Goal: Task Accomplishment & Management: Use online tool/utility

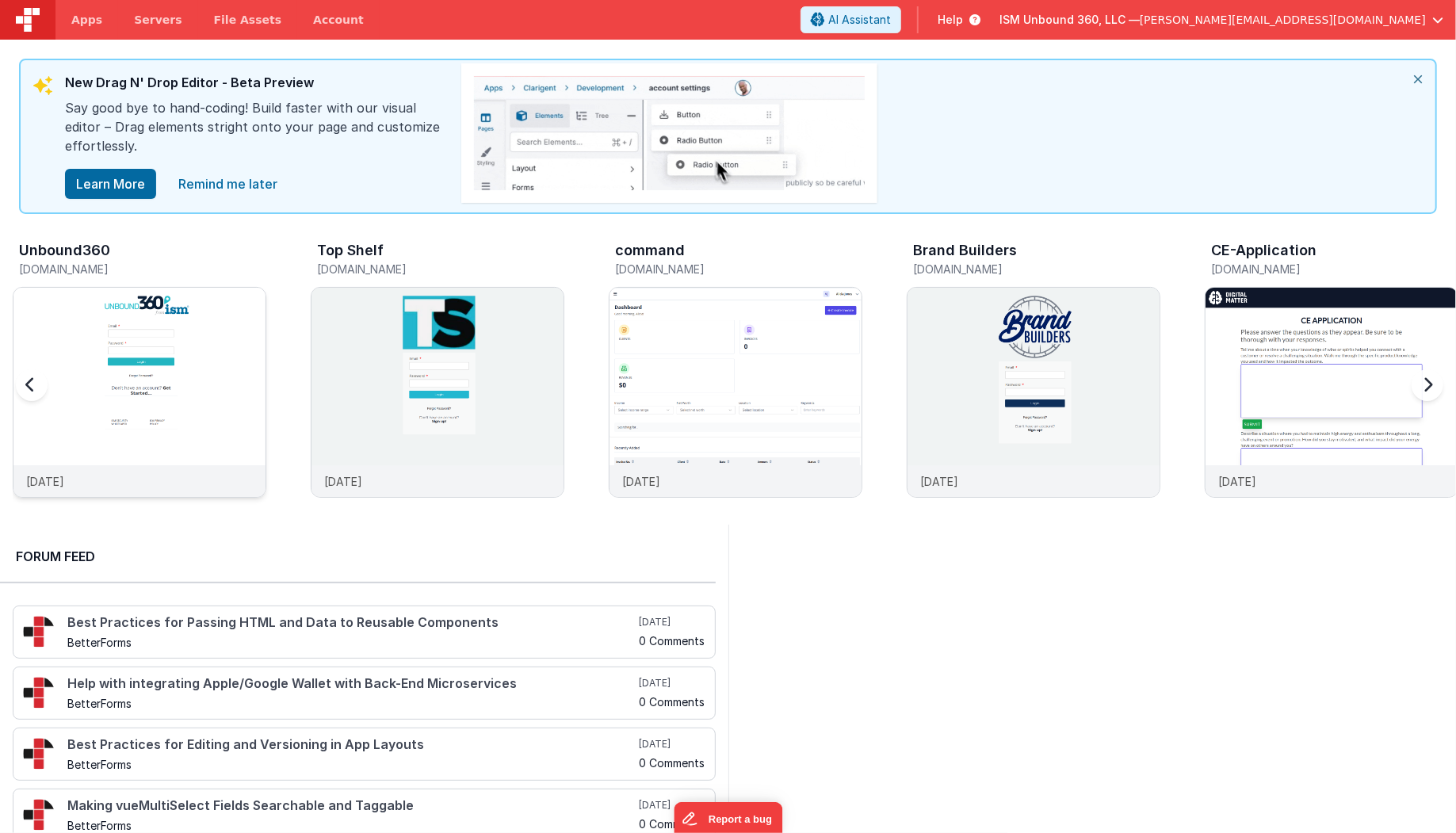
click at [115, 407] on img at bounding box center [139, 413] width 252 height 252
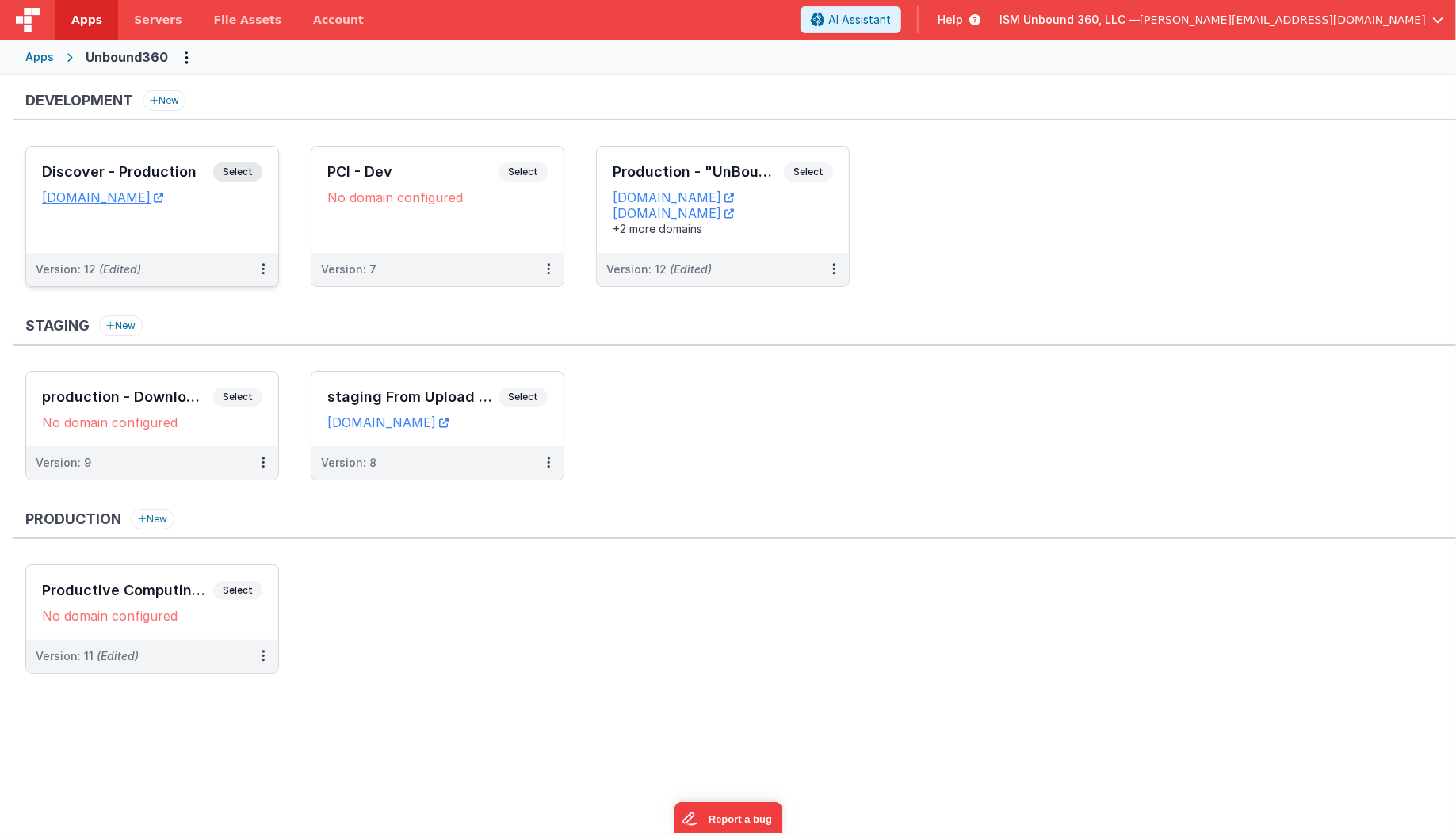
click at [169, 255] on div "Version: 12 (Edited)" at bounding box center [152, 270] width 252 height 34
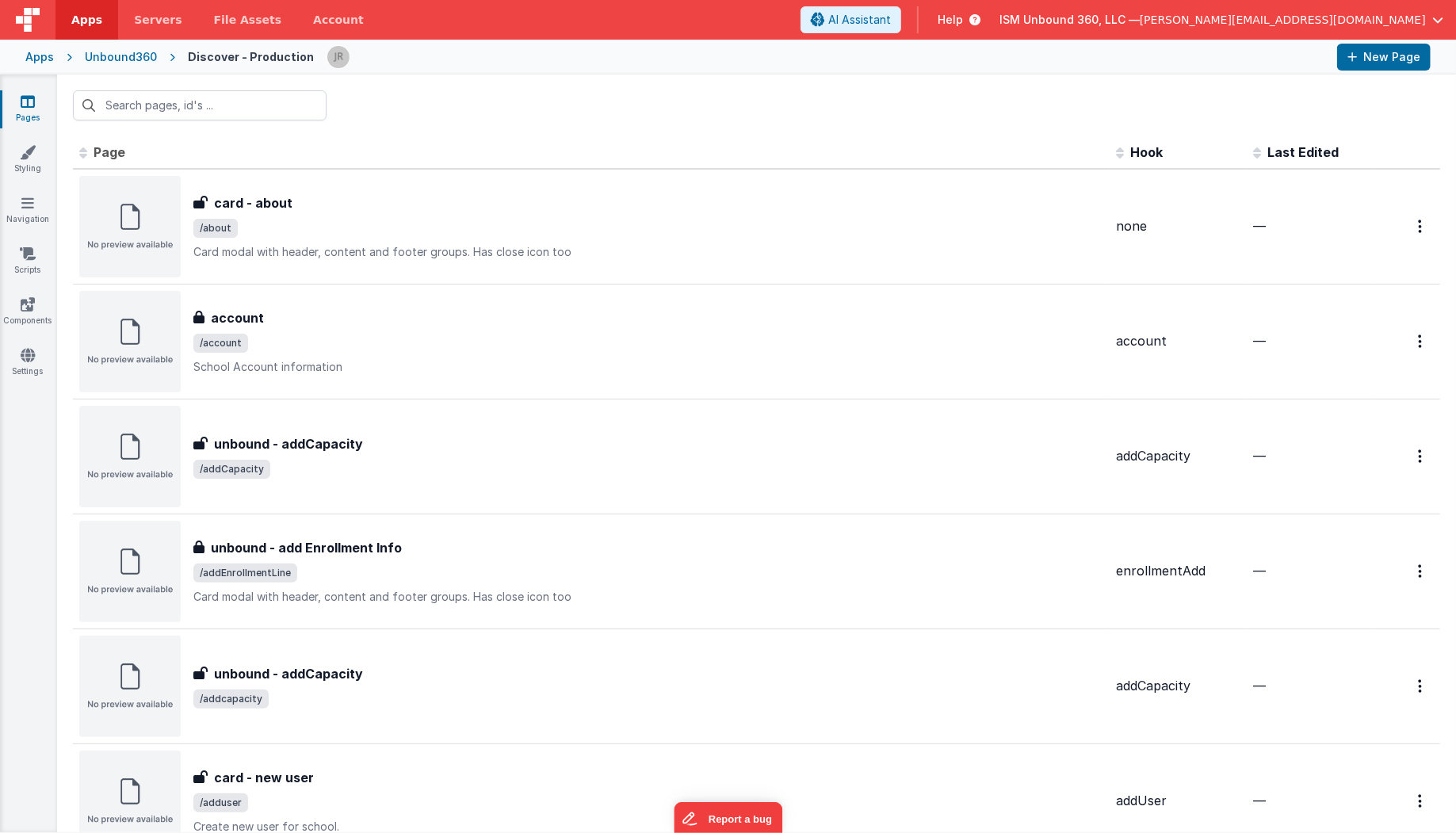
click at [1276, 146] on span "Last Edited" at bounding box center [1303, 153] width 71 height 16
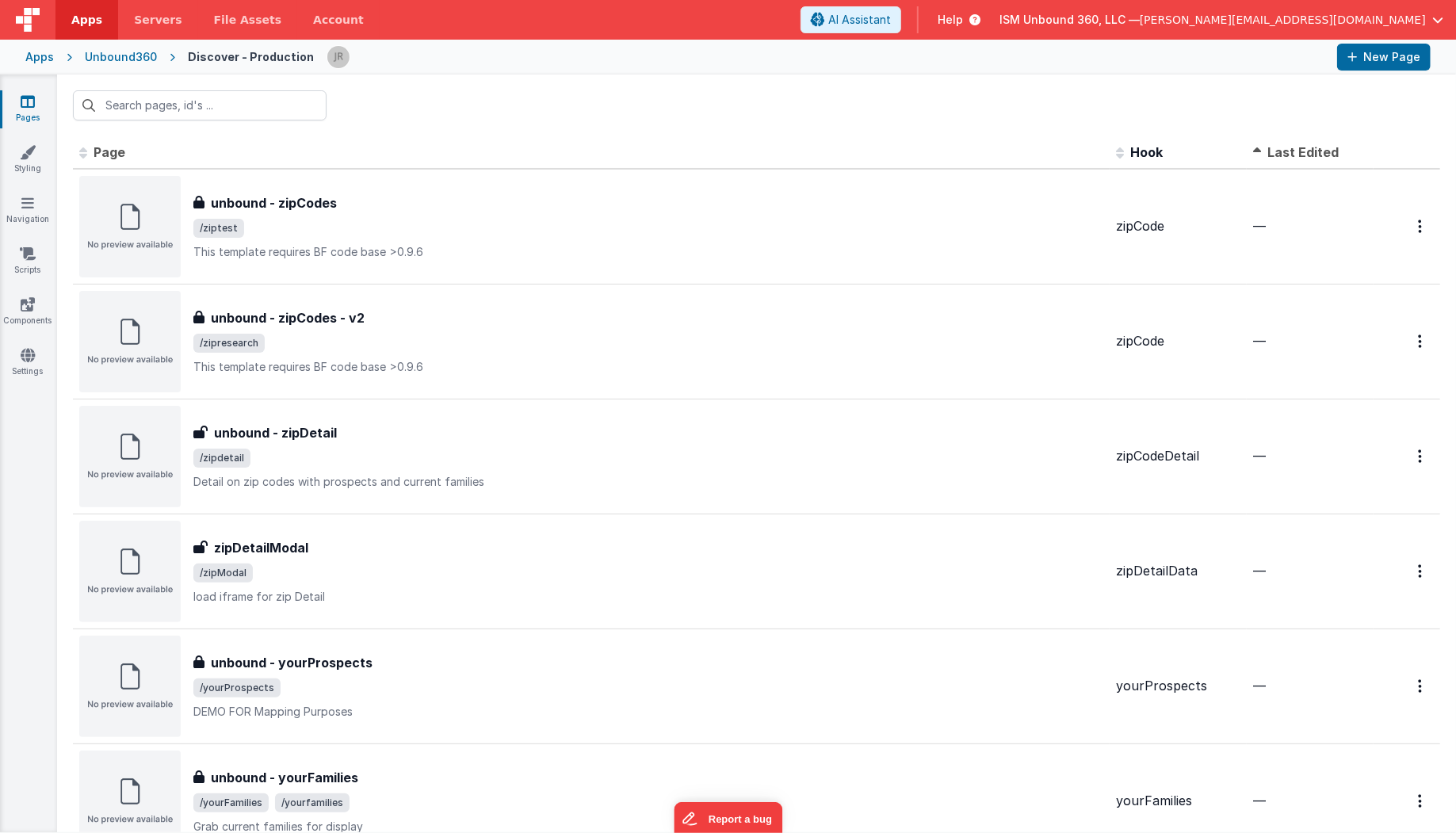
click at [1259, 153] on span at bounding box center [1260, 152] width 14 height 16
click at [1251, 153] on th "Last Edited" at bounding box center [1310, 153] width 127 height 32
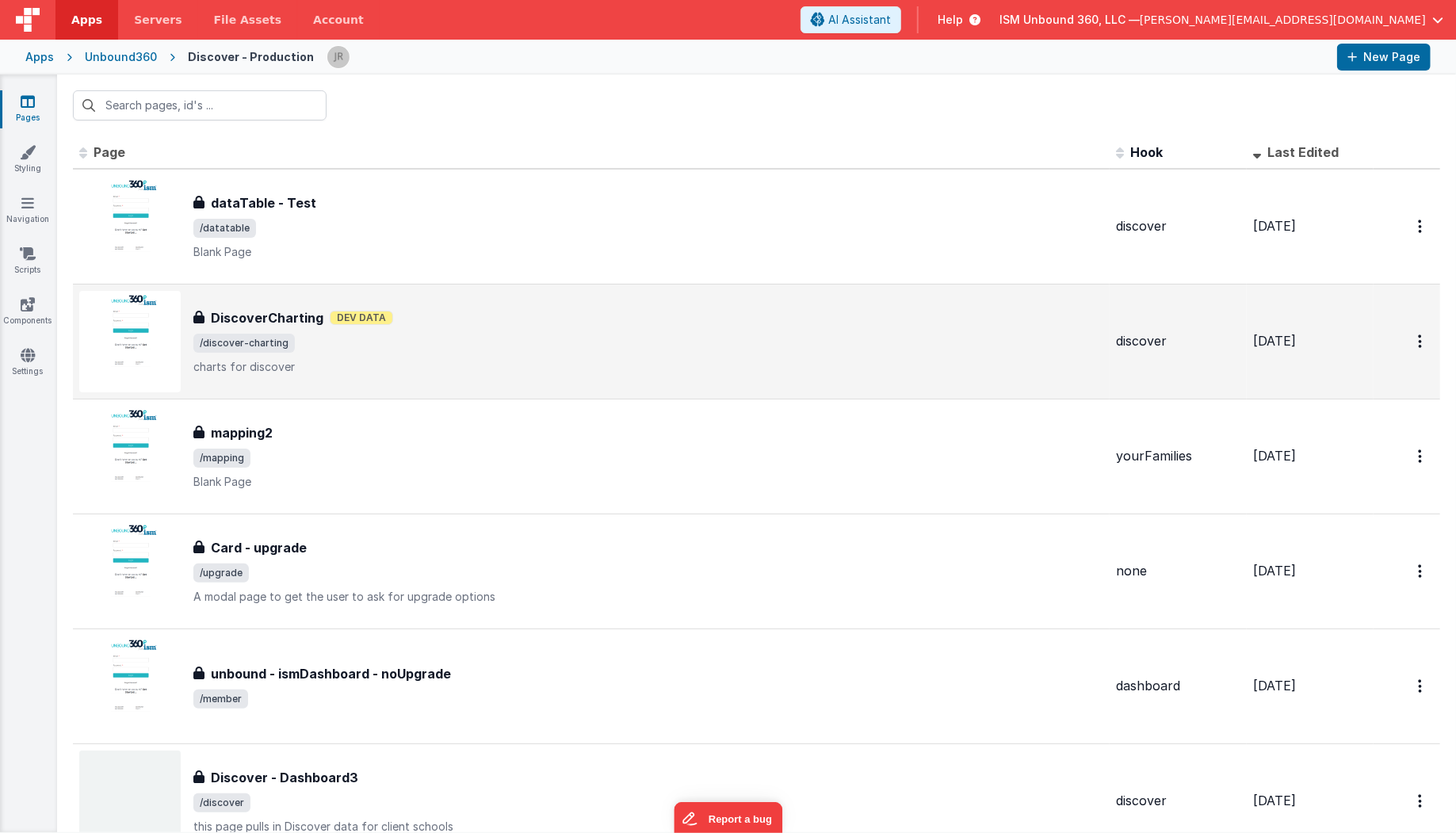
click at [464, 323] on div "DiscoverCharting Dev Data" at bounding box center [649, 317] width 910 height 19
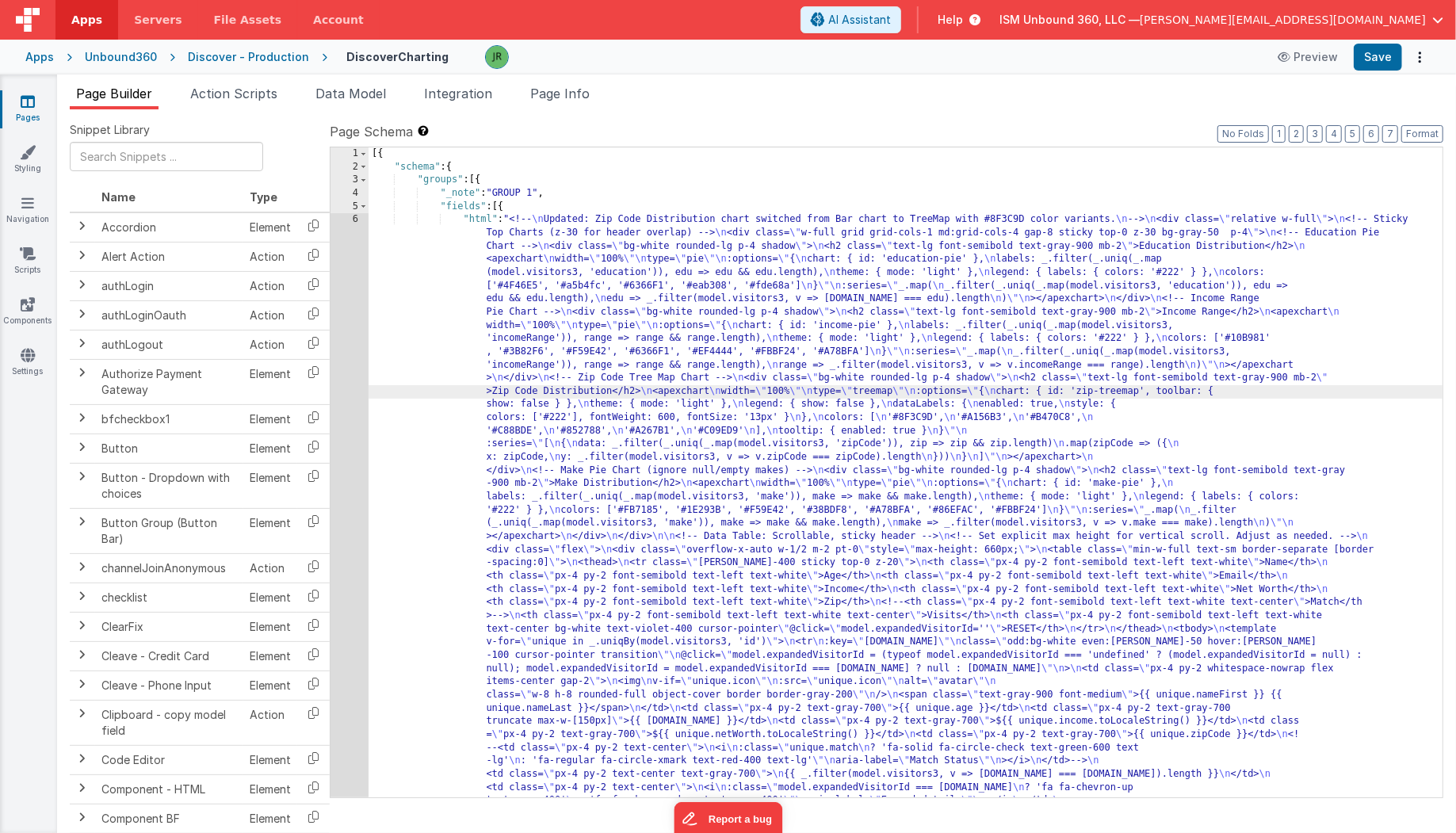
click at [349, 322] on div "6" at bounding box center [350, 596] width 38 height 766
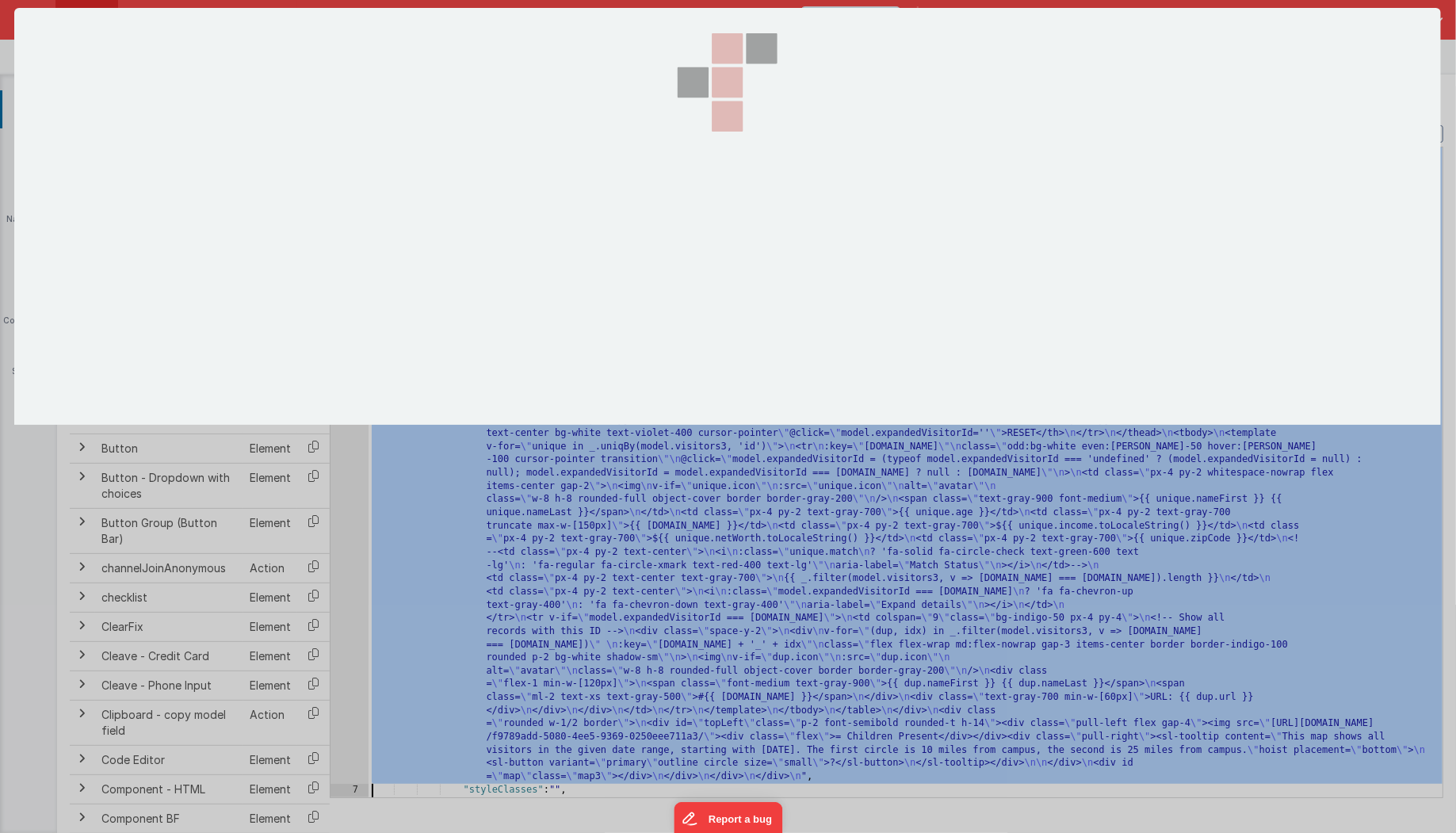
scroll to position [195, 0]
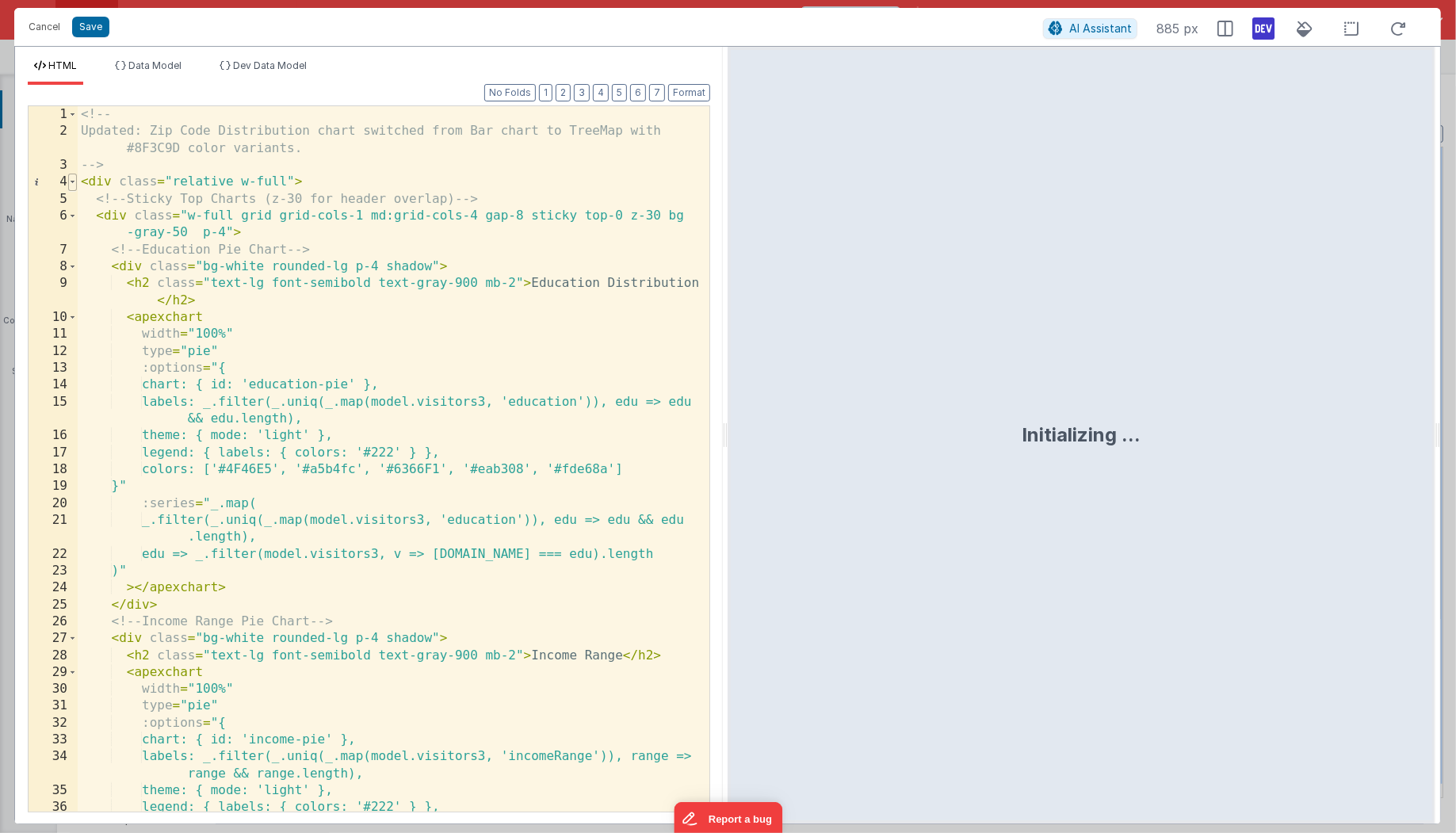
click at [72, 180] on span at bounding box center [73, 182] width 9 height 17
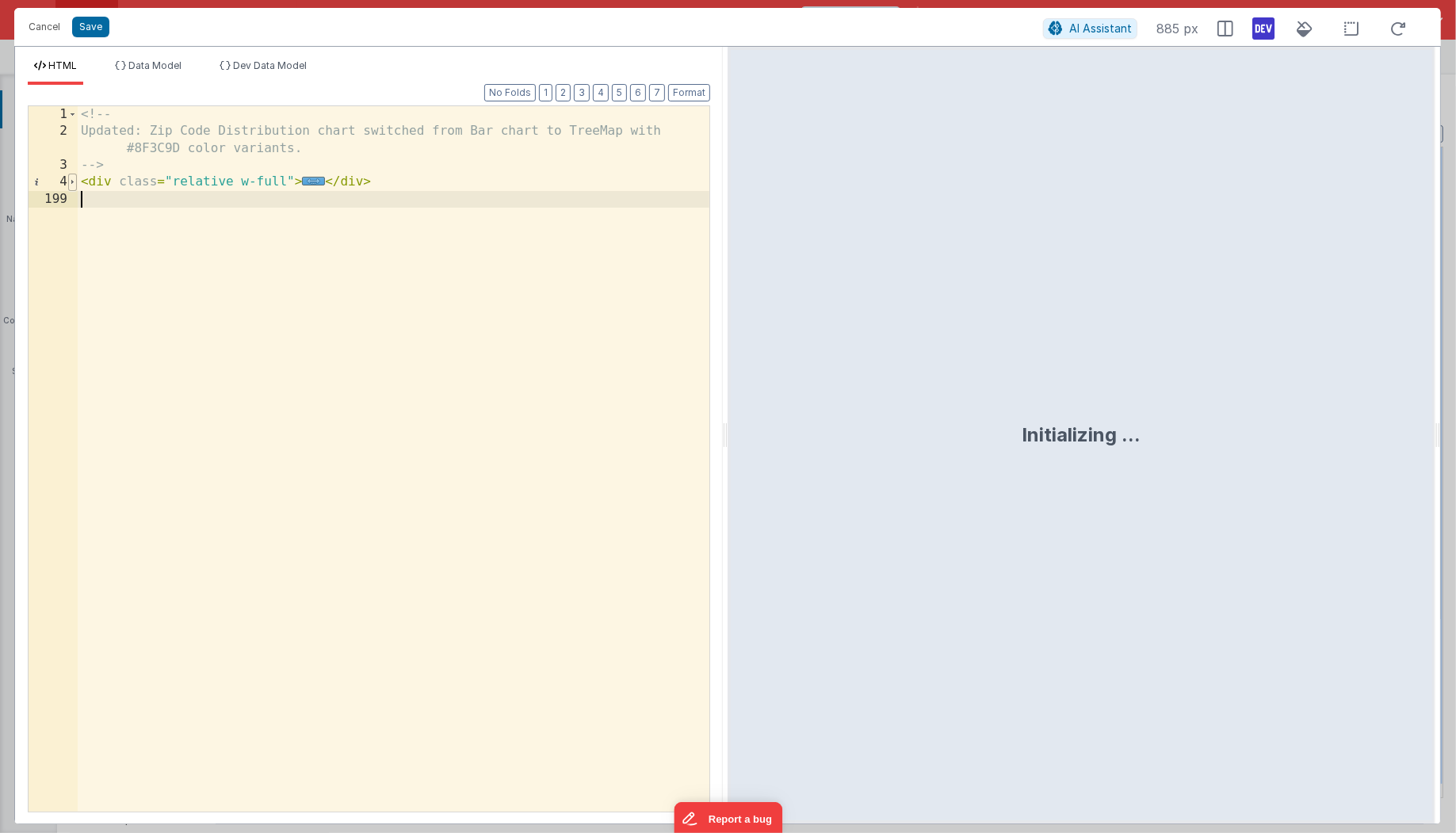
scroll to position [0, 0]
click at [72, 180] on span at bounding box center [73, 182] width 9 height 17
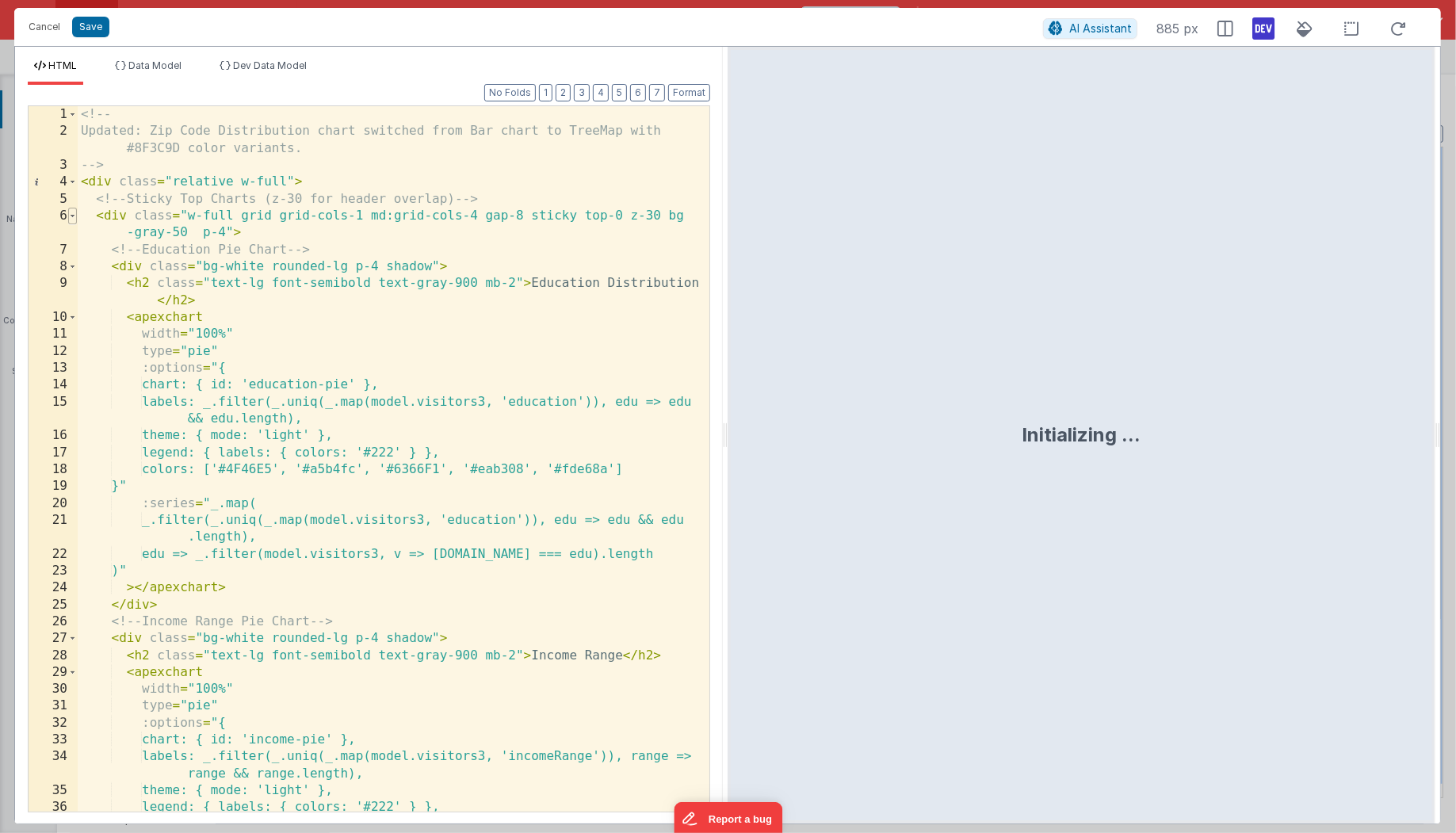
click at [75, 217] on span at bounding box center [73, 216] width 9 height 17
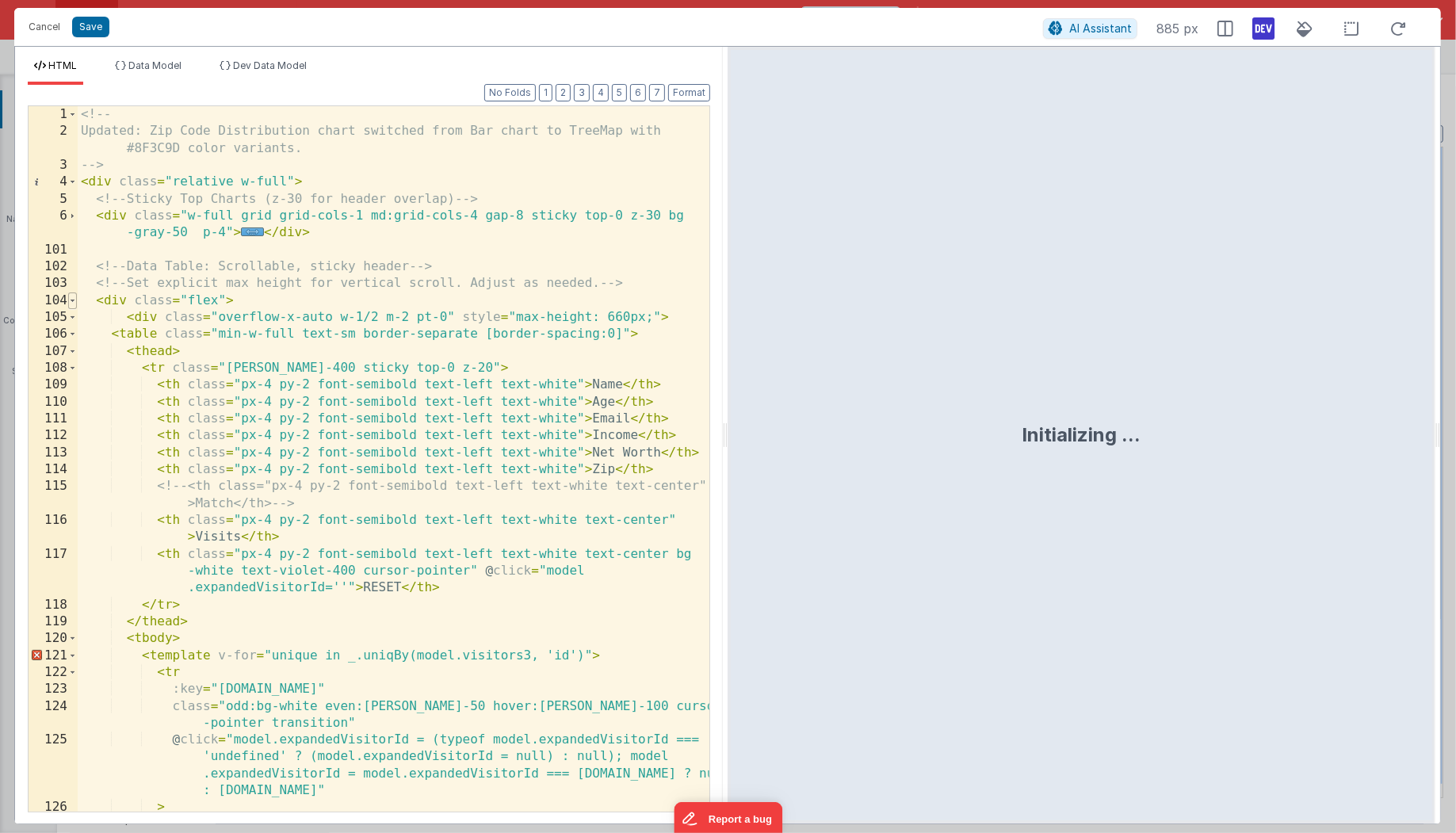
click at [75, 297] on span at bounding box center [73, 301] width 9 height 17
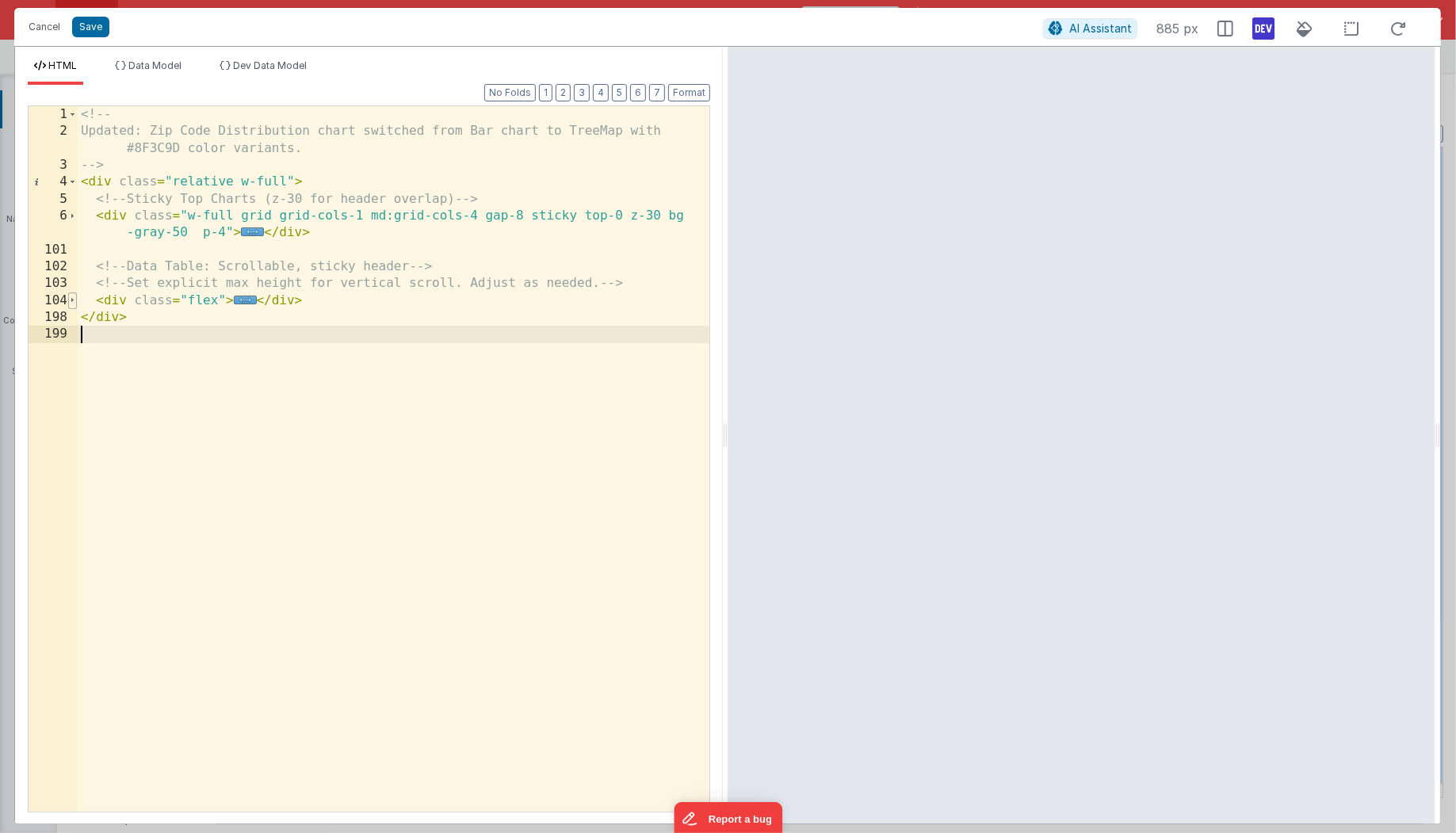
click at [75, 297] on span at bounding box center [73, 301] width 9 height 17
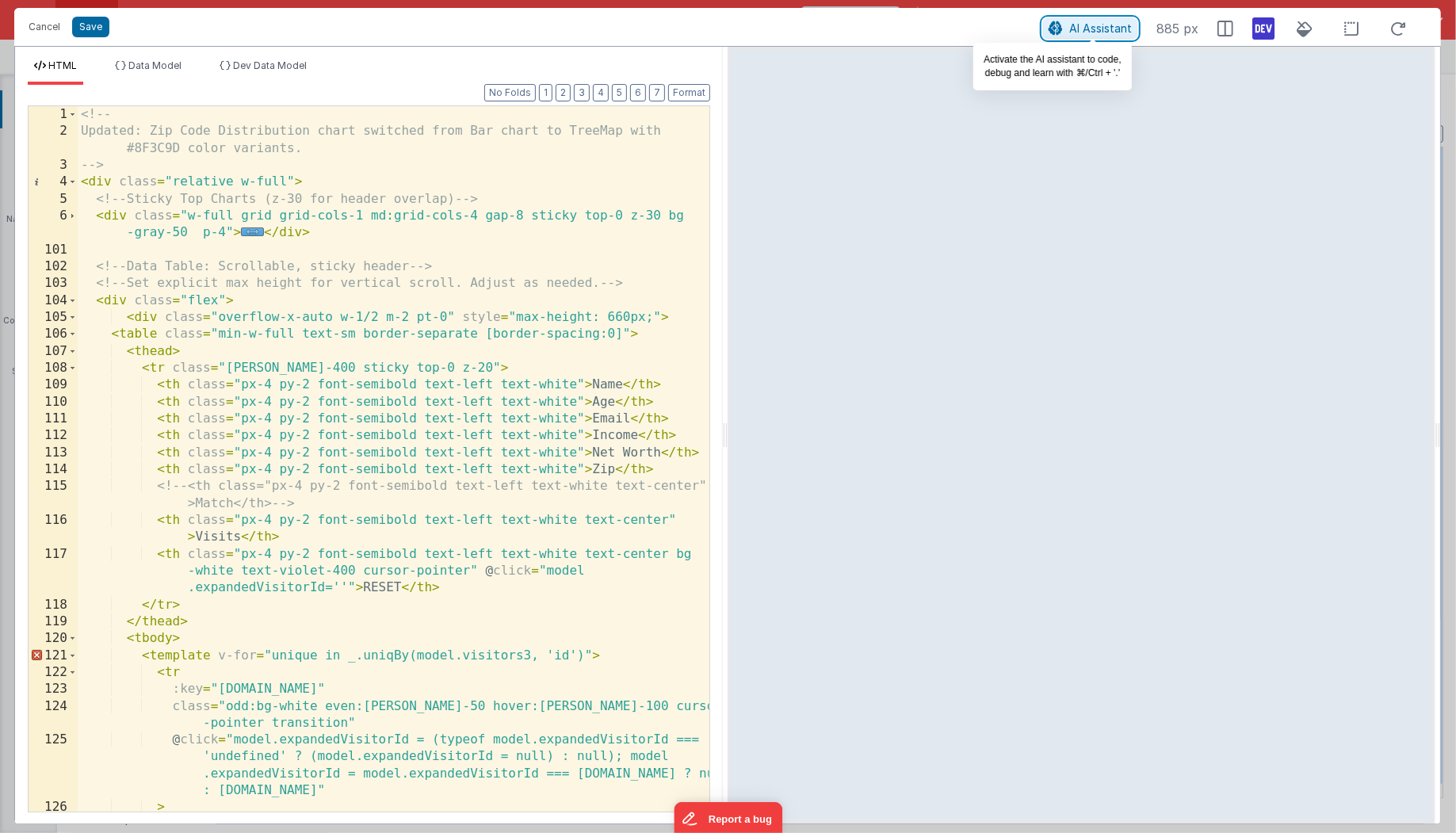
click at [1099, 20] on button "AI Assistant" at bounding box center [1090, 28] width 94 height 20
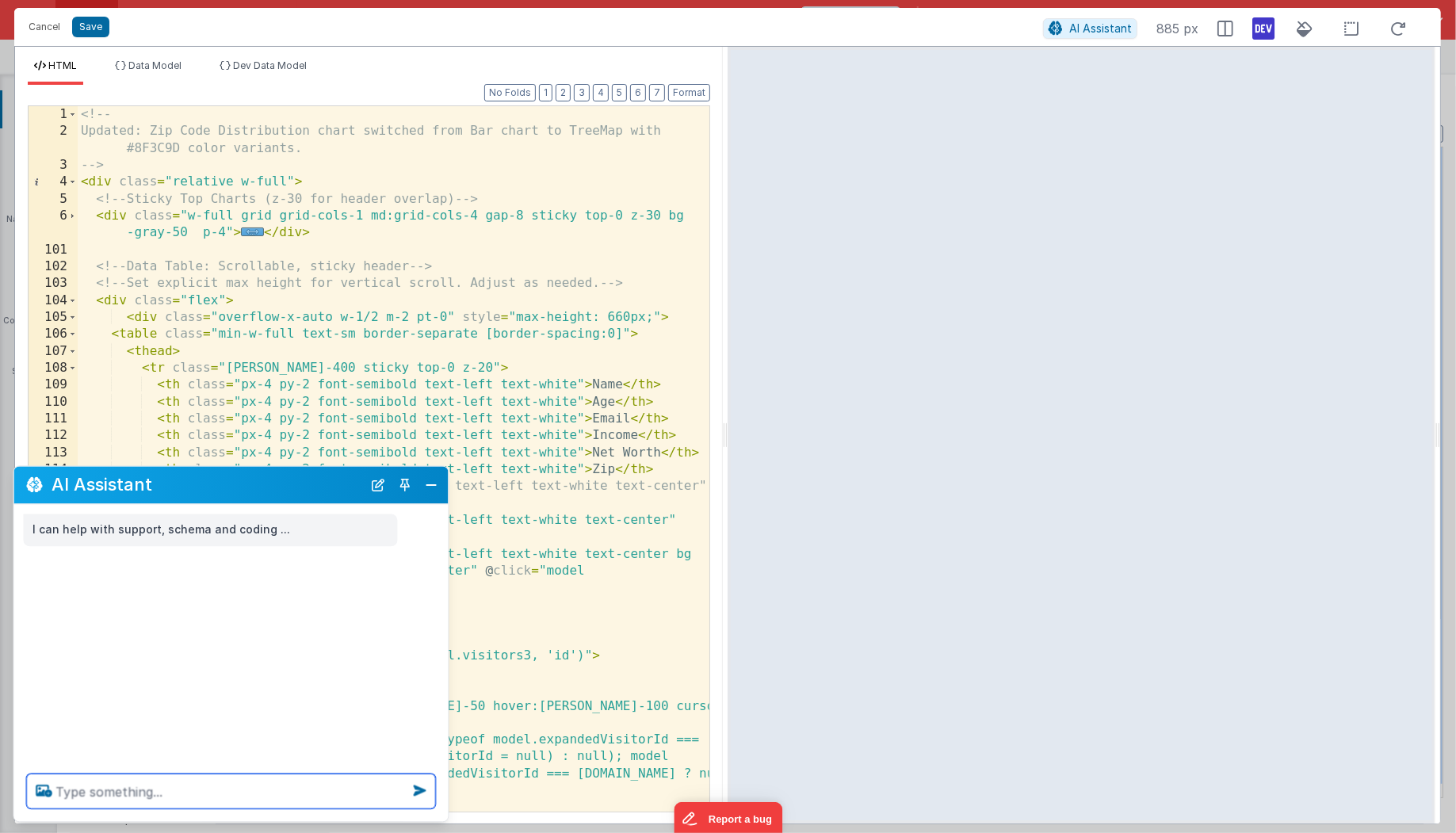
click at [66, 785] on textarea at bounding box center [231, 791] width 409 height 35
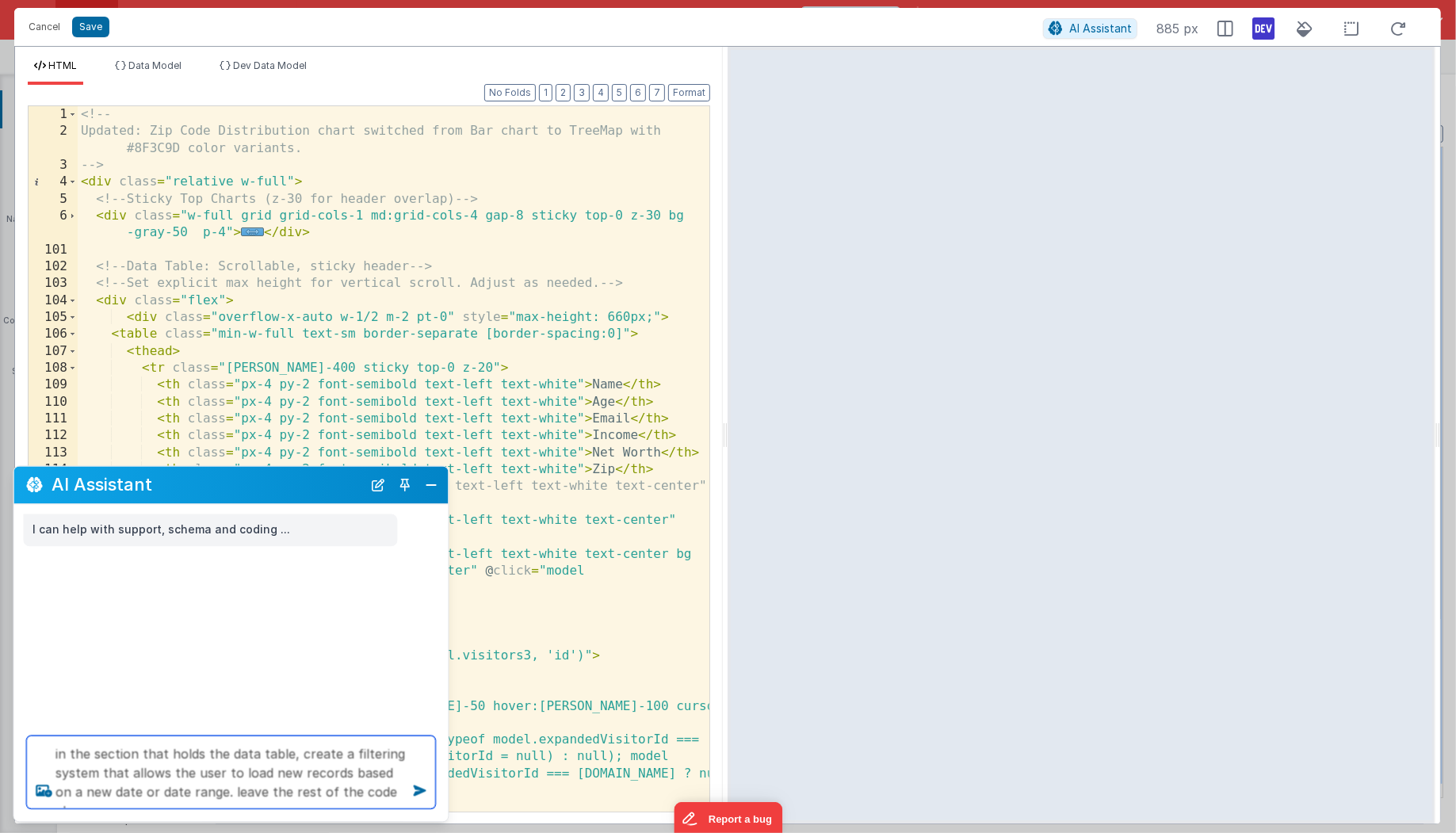
type textarea "in the section that holds the data table, create a filtering system that allows…"
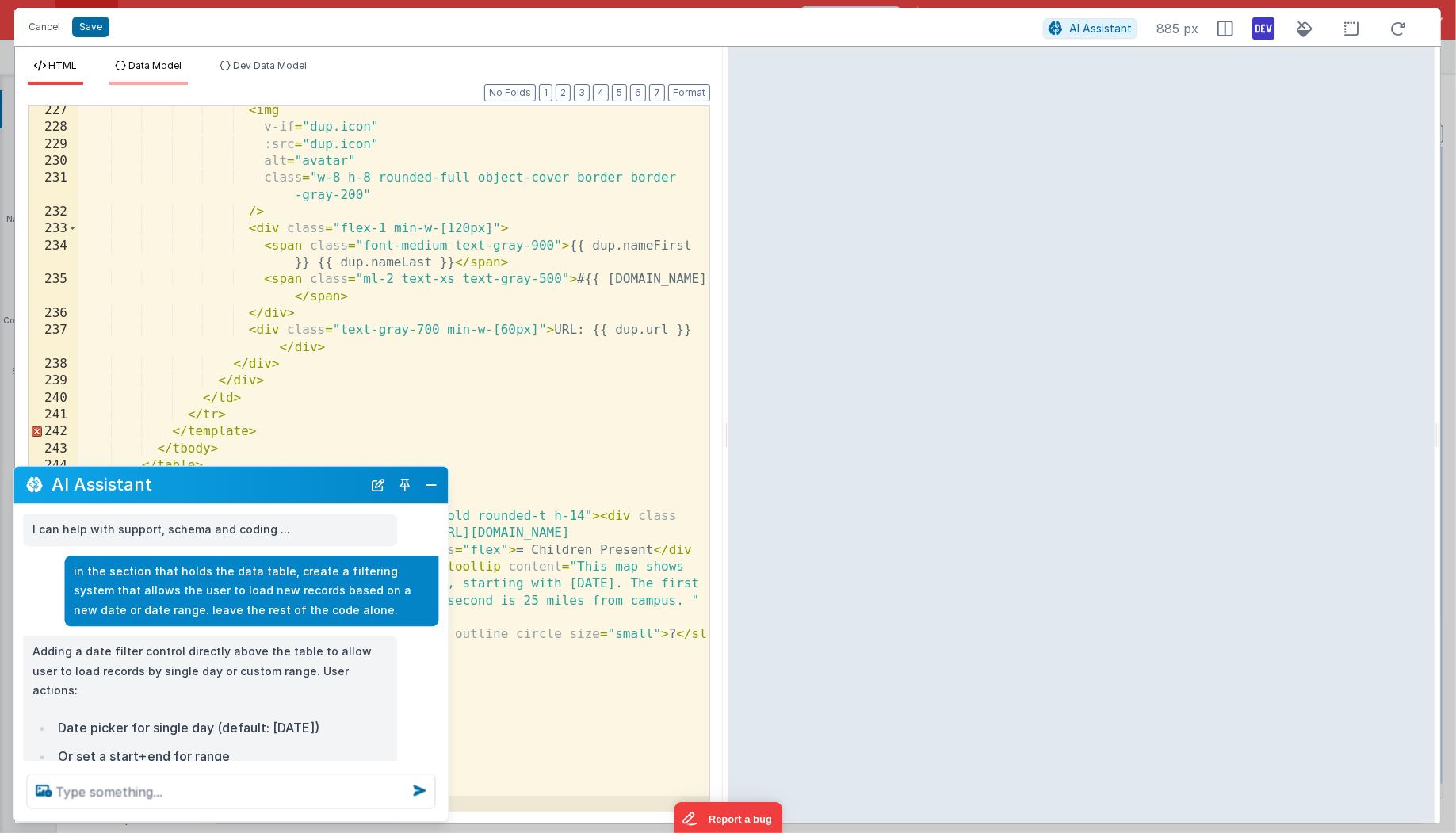
click at [153, 60] on span "Data Model" at bounding box center [155, 65] width 53 height 12
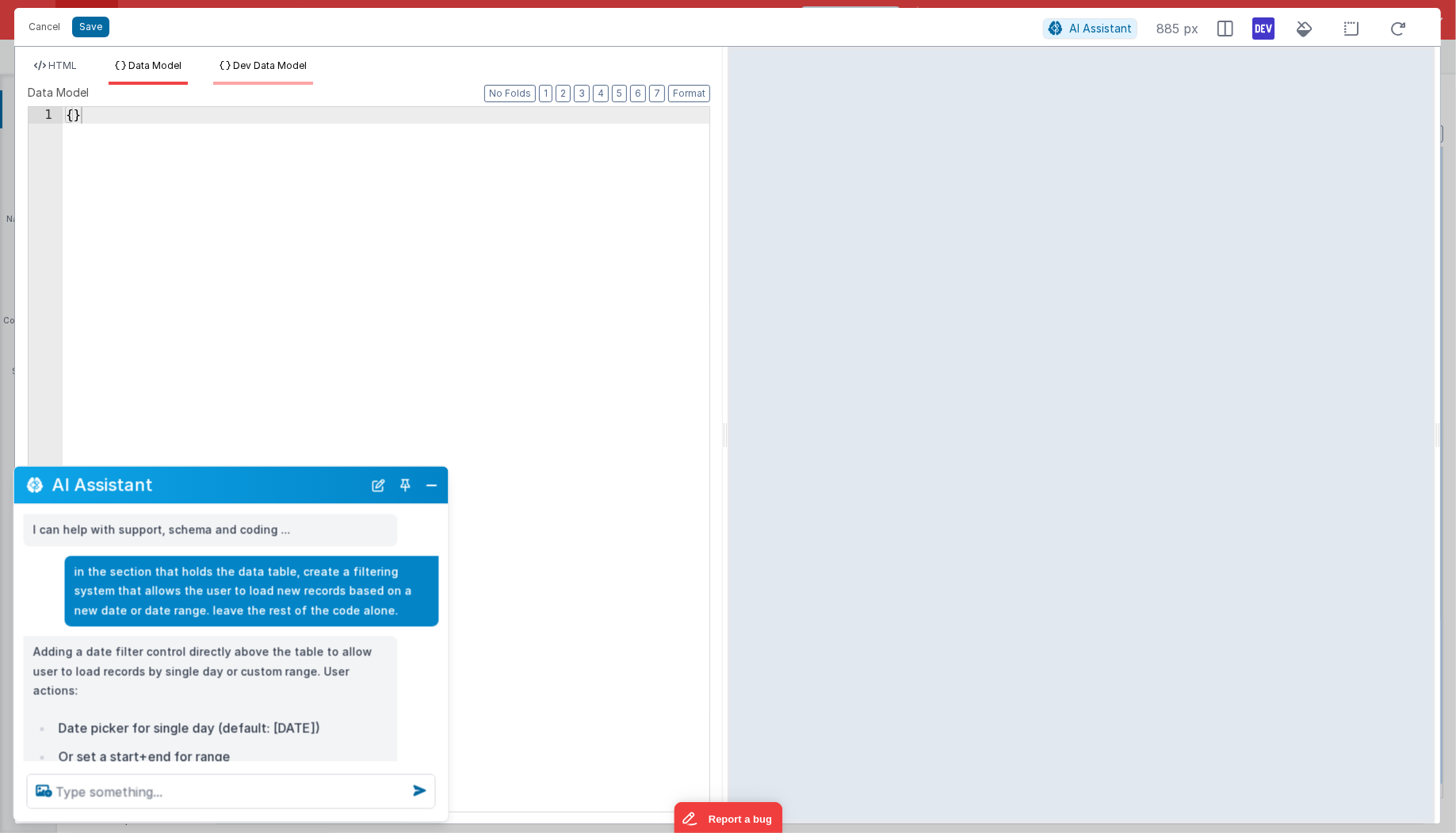
click at [233, 65] on li "Dev Data Model" at bounding box center [263, 72] width 100 height 26
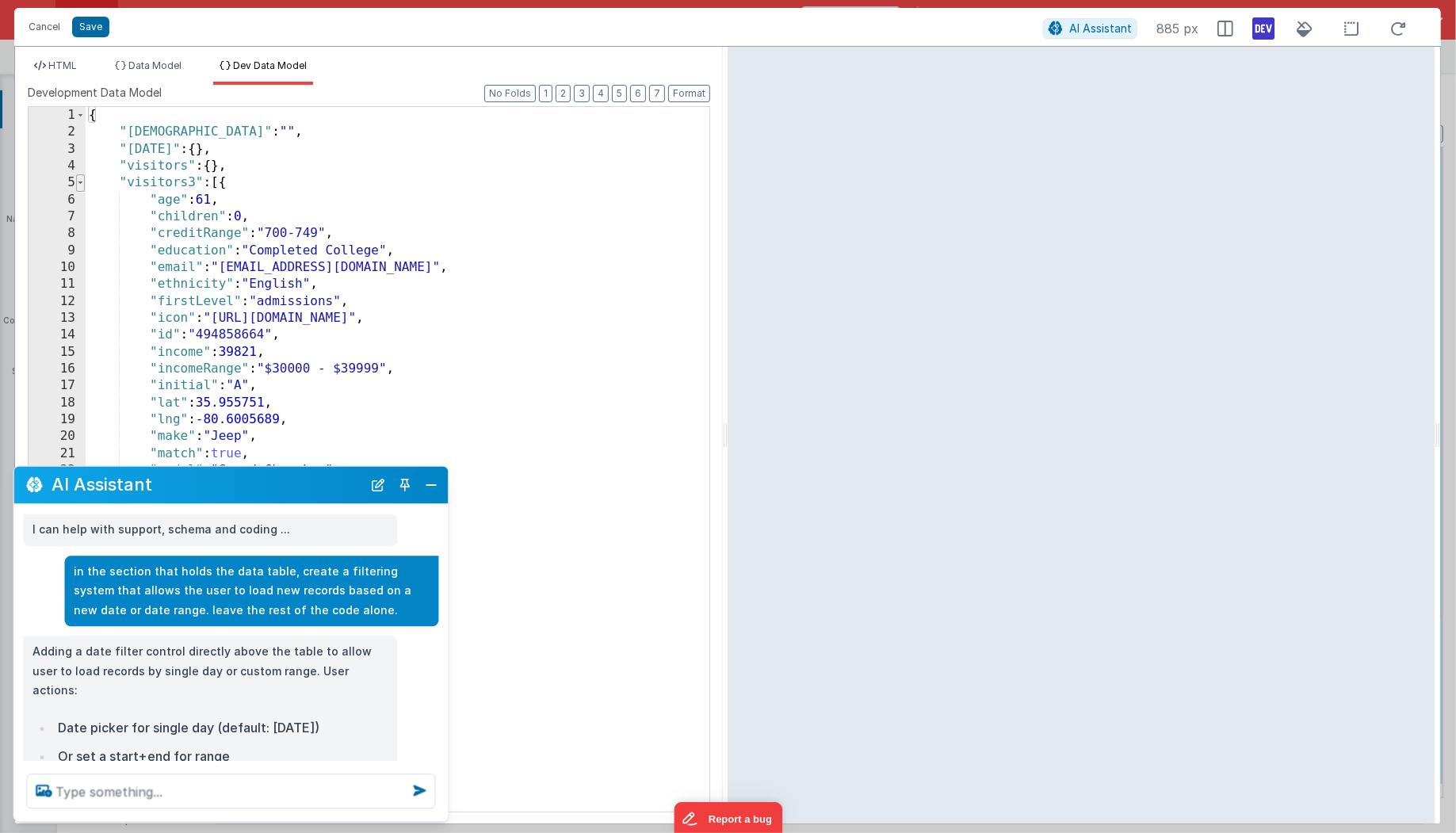
click at [82, 185] on span at bounding box center [81, 183] width 9 height 17
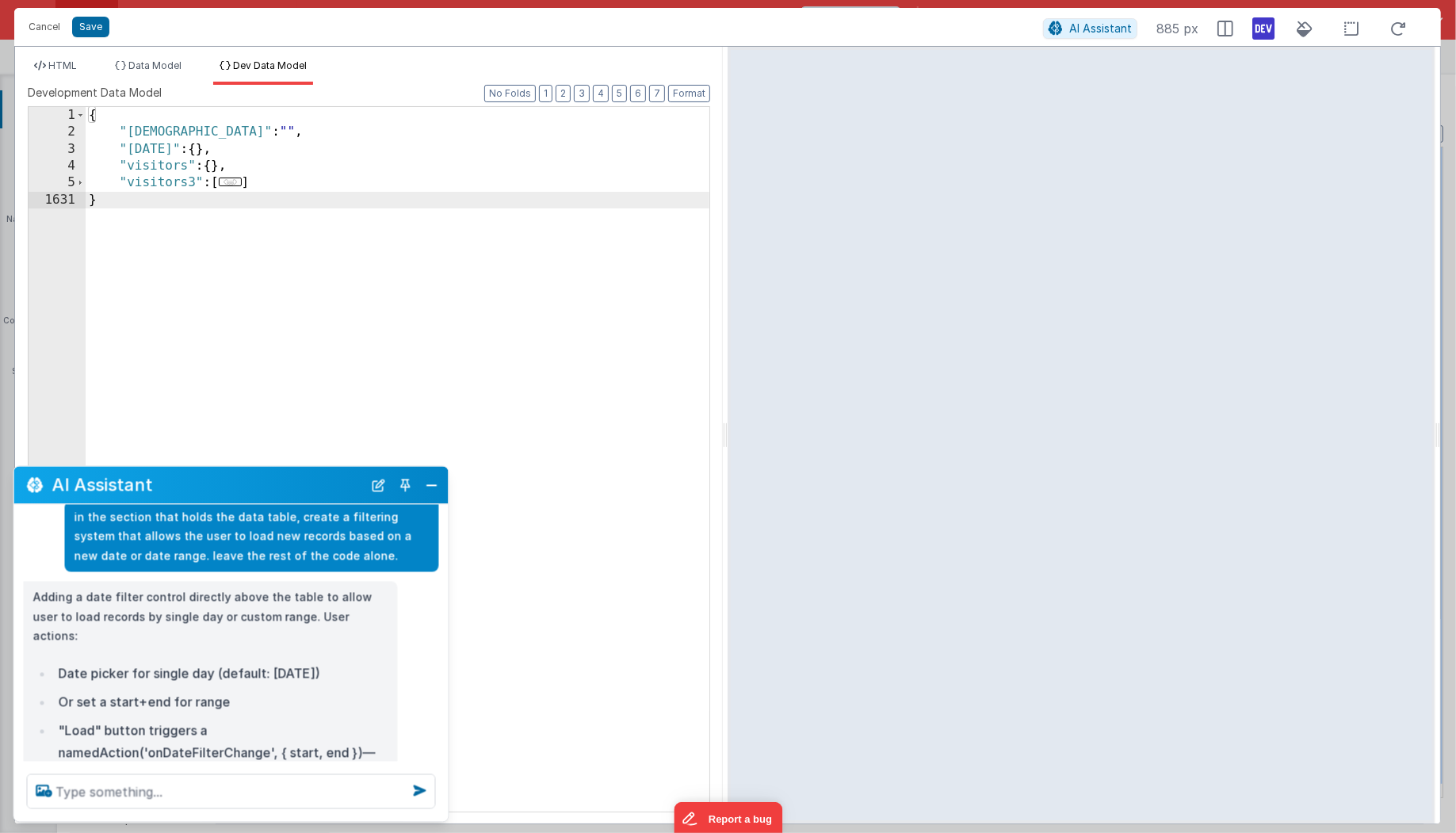
scroll to position [48, 0]
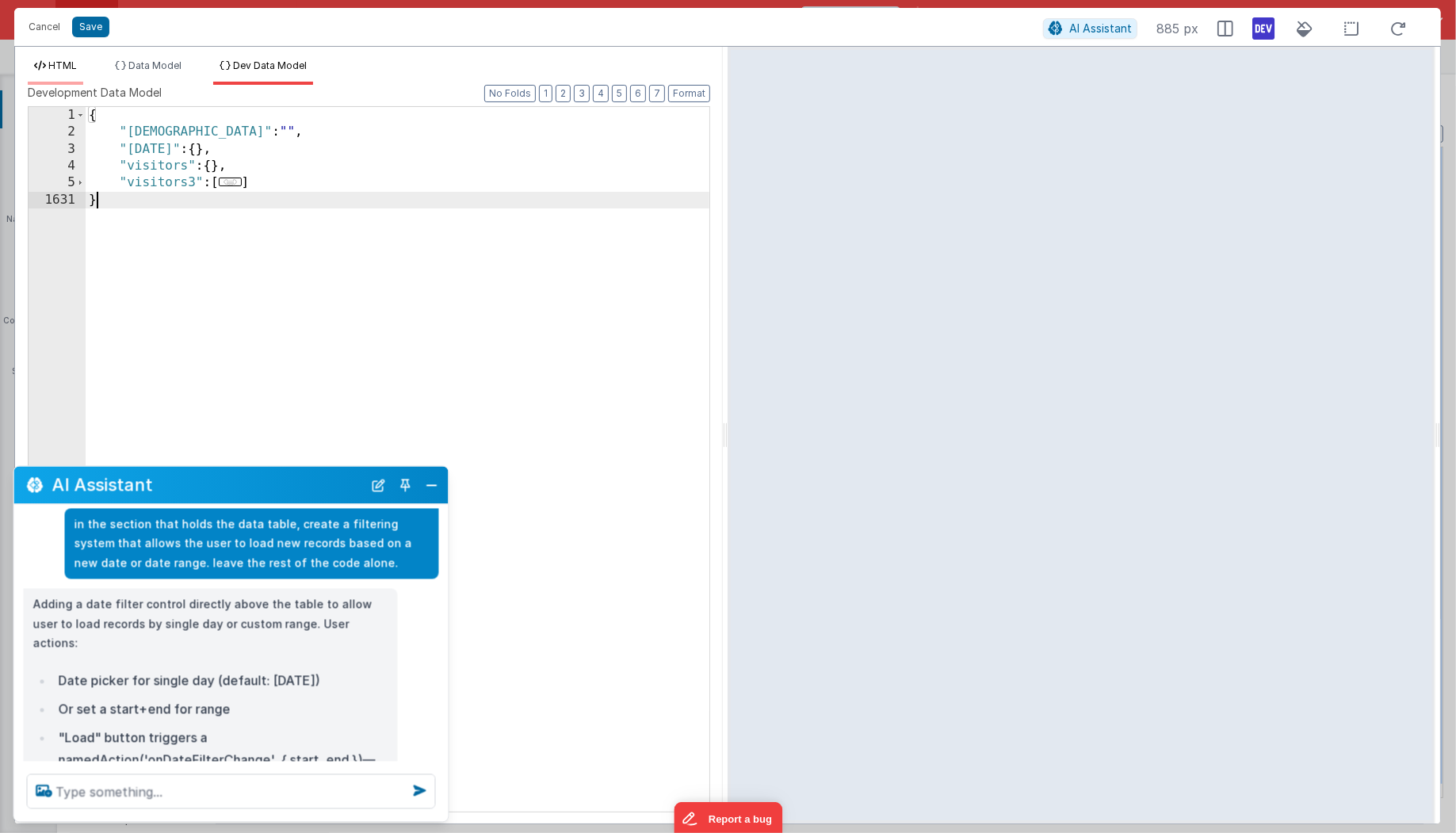
click at [81, 60] on li "HTML" at bounding box center [55, 72] width 56 height 26
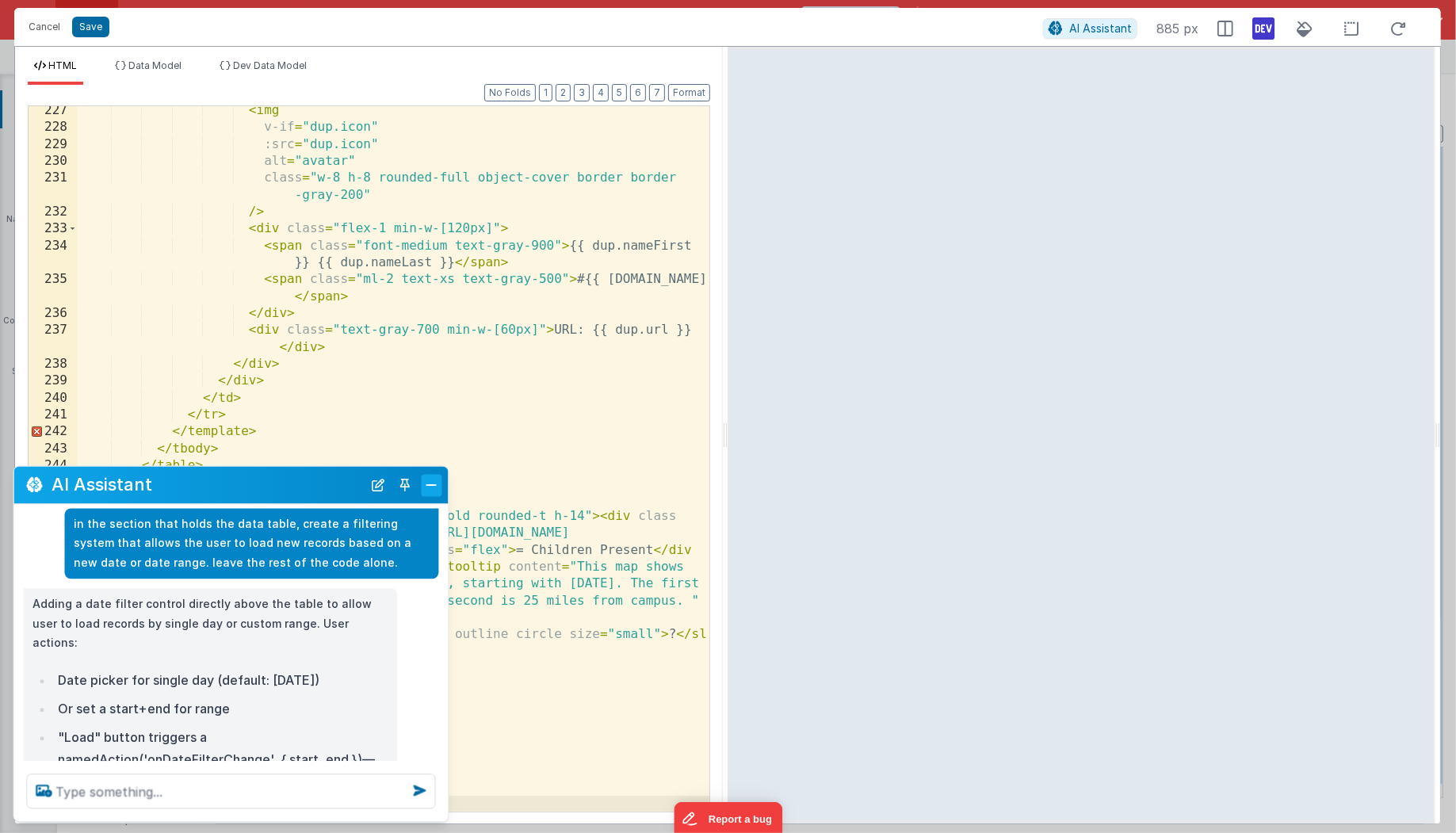
click at [436, 481] on button "Close" at bounding box center [431, 484] width 20 height 22
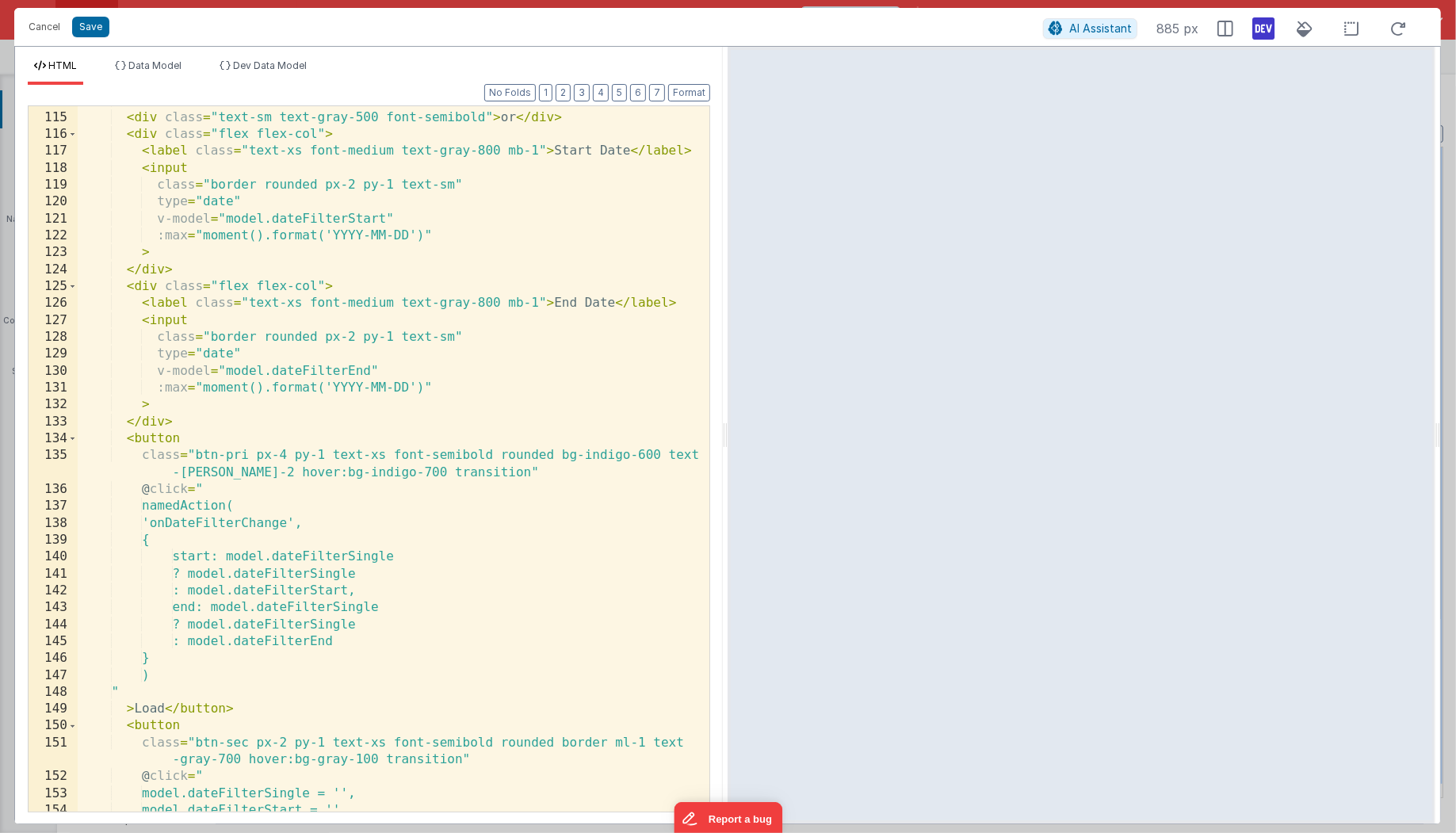
scroll to position [2113, 0]
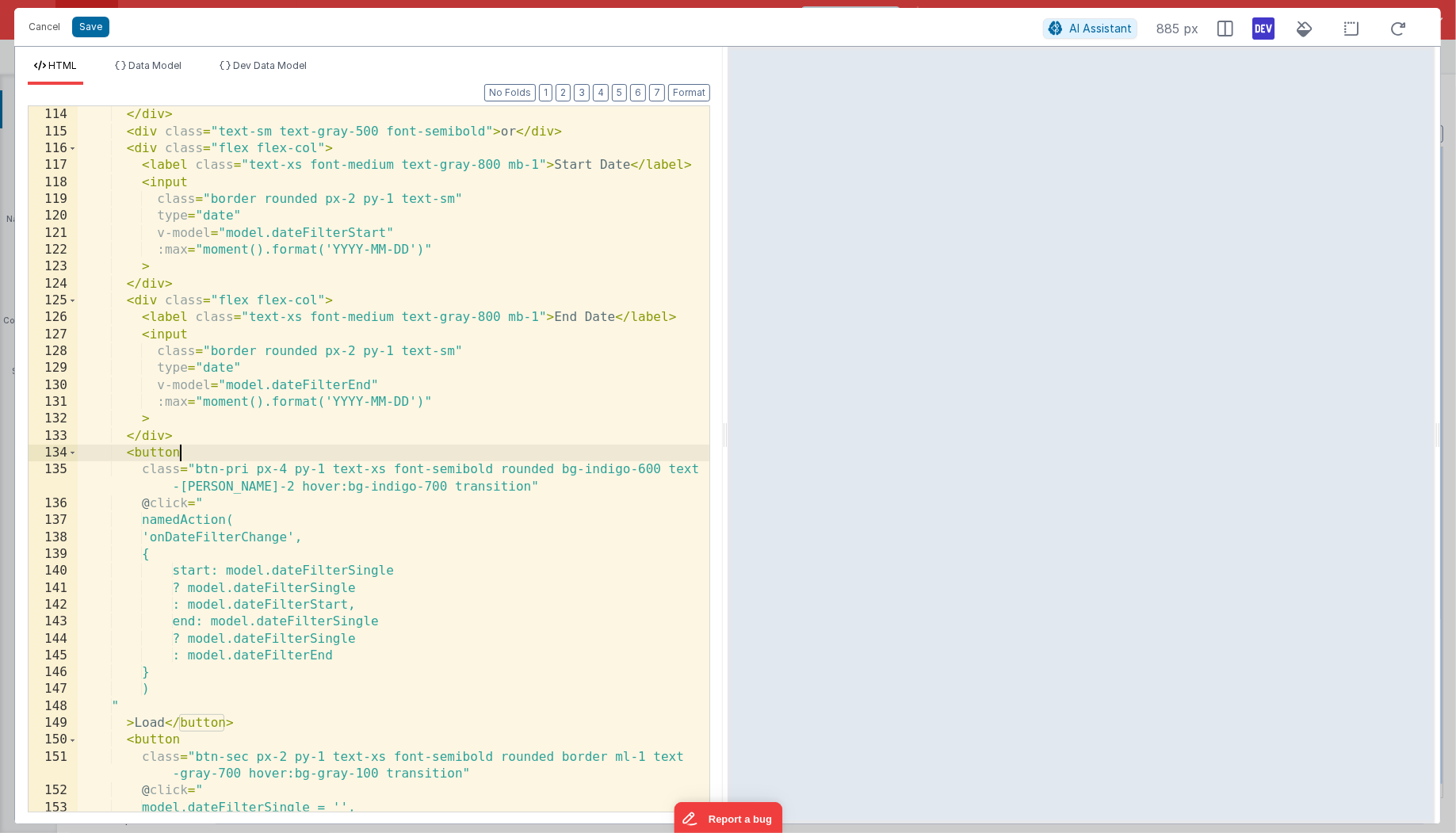
click at [415, 445] on div "> </ div > < div class = "text-sm text-gray-500 font-semibold" > or </ div > < …" at bounding box center [394, 460] width 633 height 740
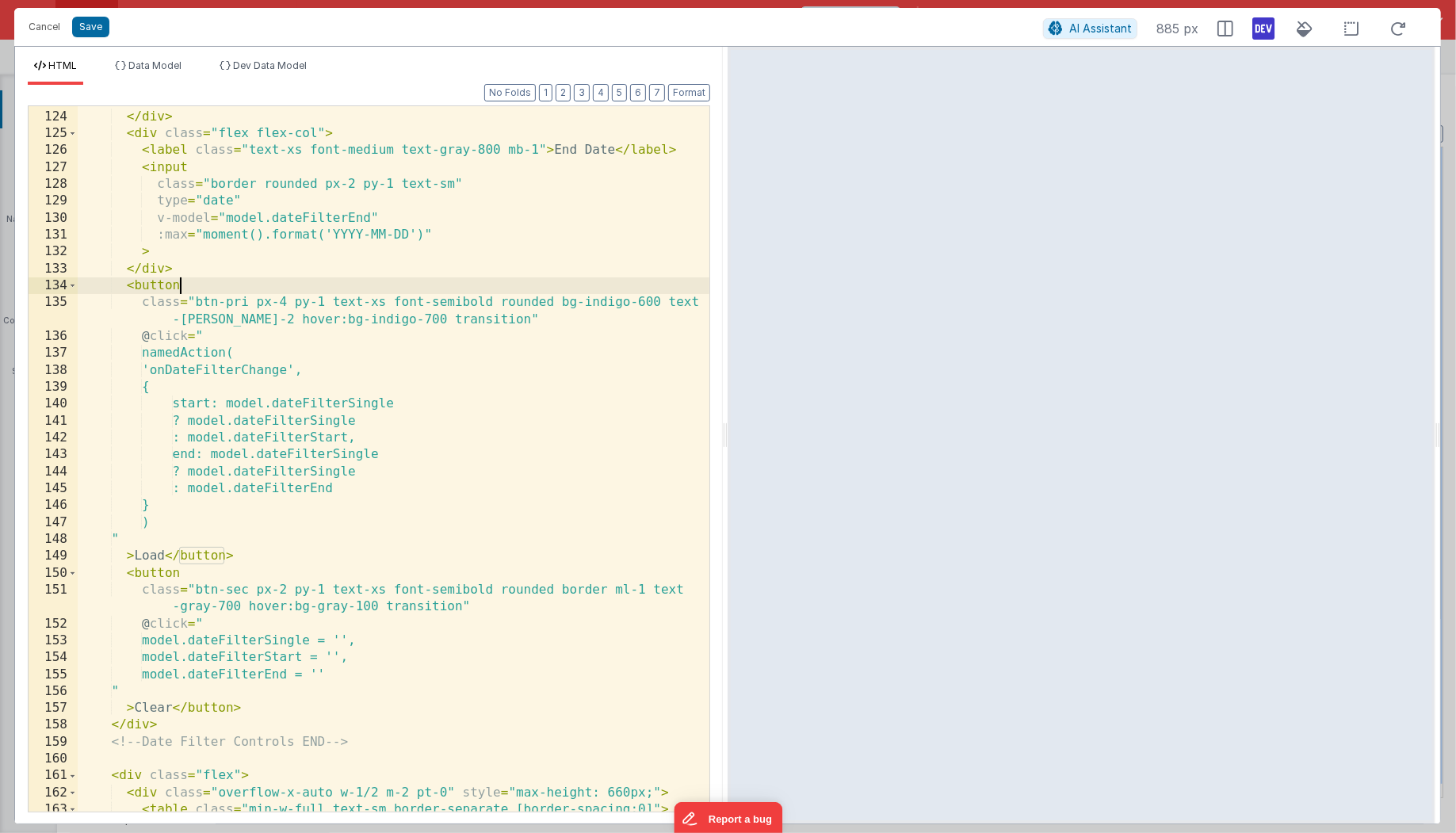
scroll to position [2276, 0]
click at [91, 24] on button "Save" at bounding box center [91, 27] width 37 height 20
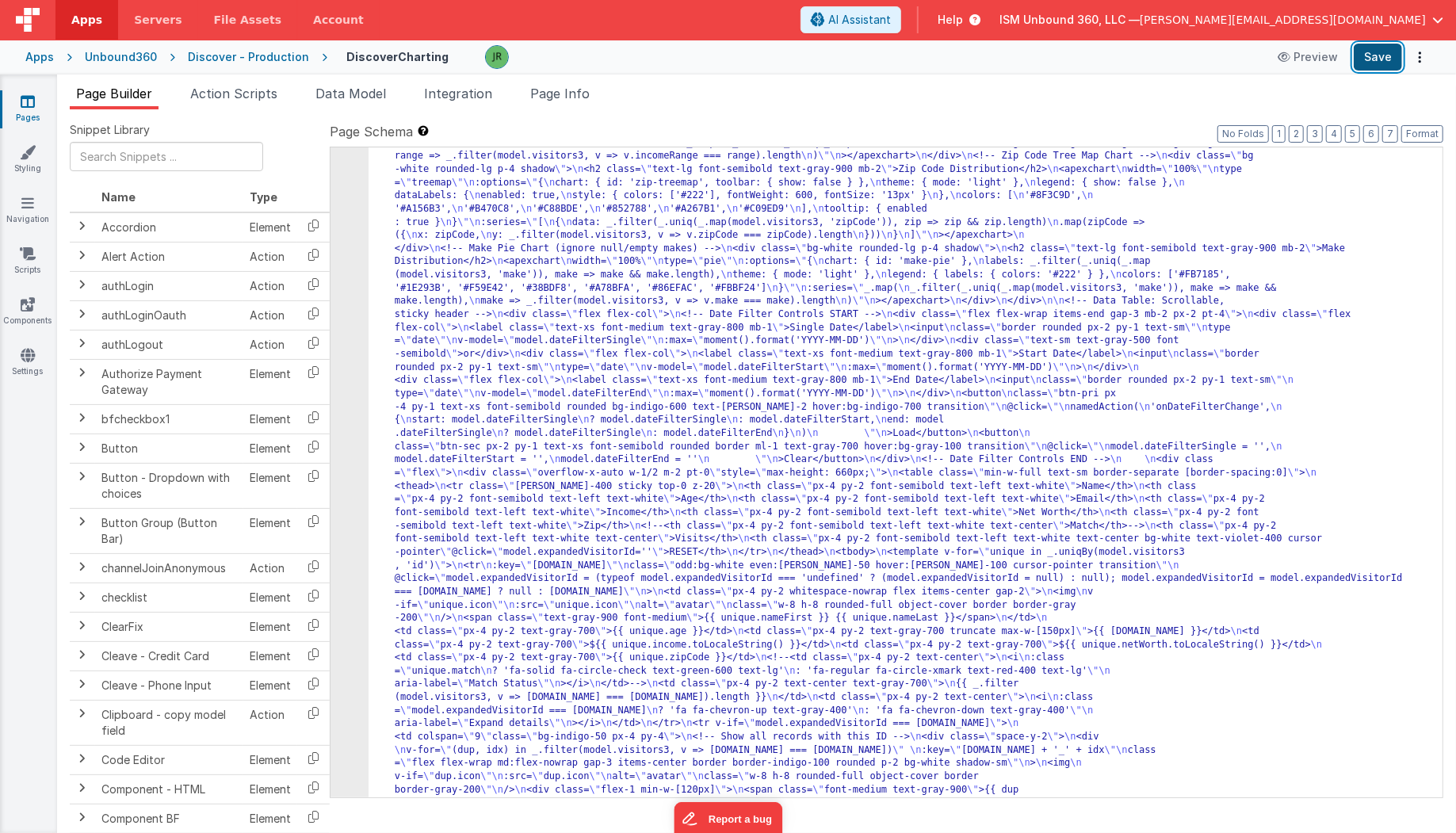
click at [1387, 63] on button "Save" at bounding box center [1378, 57] width 48 height 27
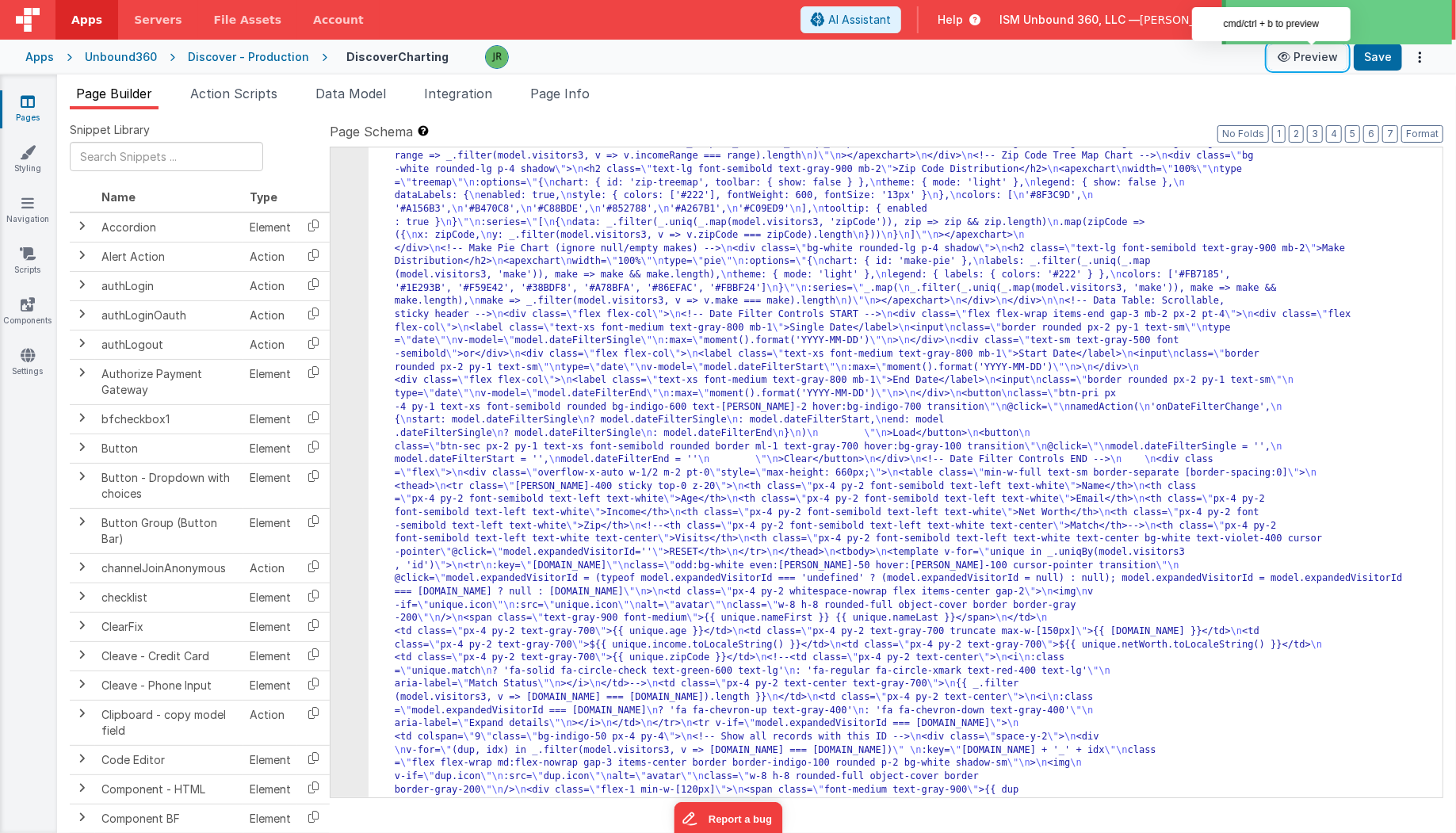
click at [1318, 57] on button "Preview" at bounding box center [1307, 57] width 79 height 26
